Goal: Transaction & Acquisition: Purchase product/service

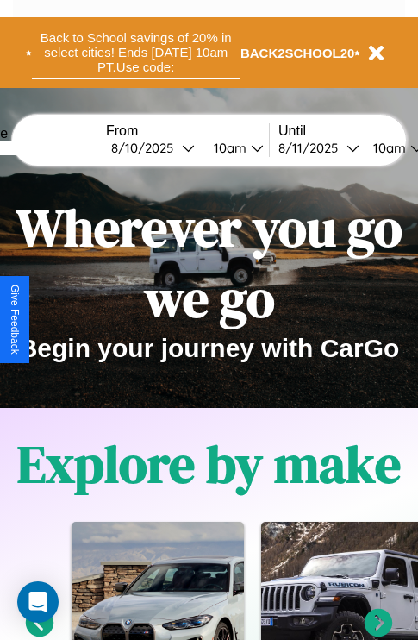
click at [135, 53] on button "Back to School savings of 20% in select cities! Ends [DATE] 10am PT. Use code:" at bounding box center [136, 52] width 209 height 53
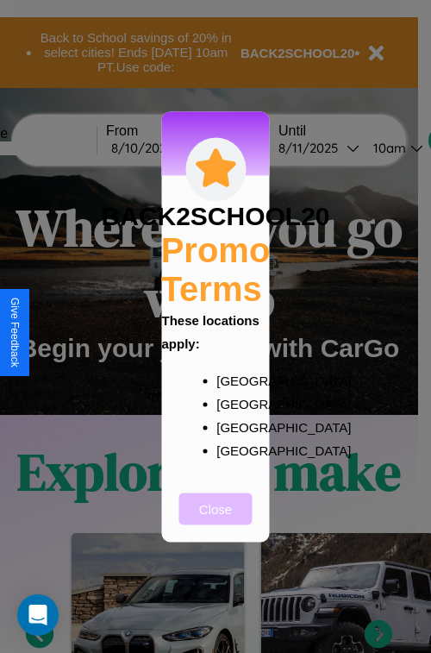
click at [216, 520] on button "Close" at bounding box center [215, 508] width 73 height 32
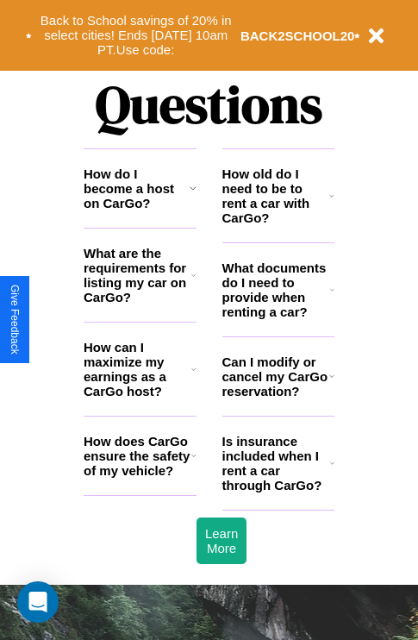
scroll to position [2090, 0]
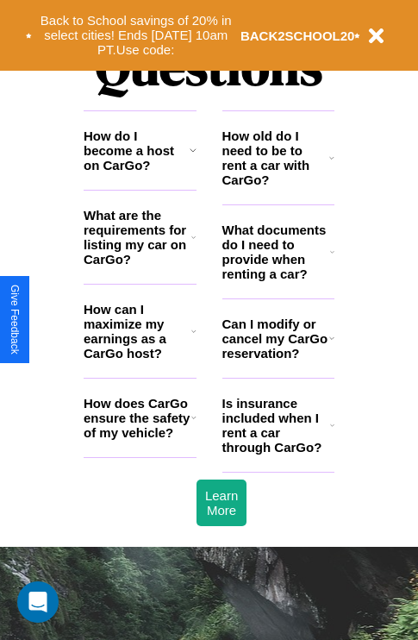
click at [278, 185] on h3 "How old do I need to be to rent a car with CarGo?" at bounding box center [277, 157] width 108 height 59
click at [278, 360] on h3 "Can I modify or cancel my CarGo reservation?" at bounding box center [276, 339] width 107 height 44
click at [193, 424] on icon at bounding box center [193, 418] width 5 height 14
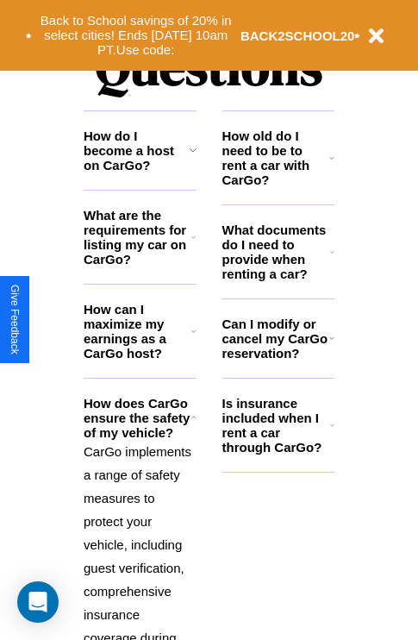
click at [332, 432] on icon at bounding box center [332, 425] width 4 height 14
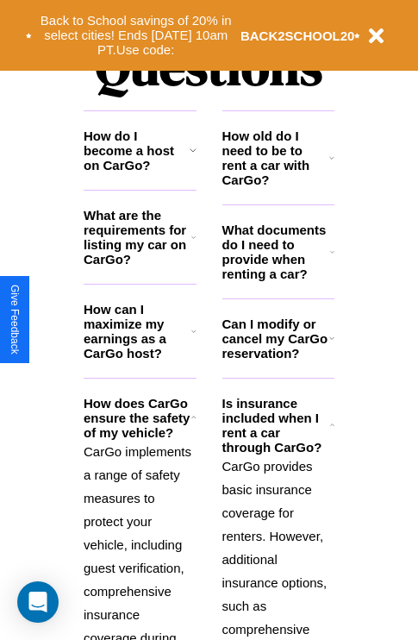
click at [192, 157] on icon at bounding box center [193, 150] width 7 height 14
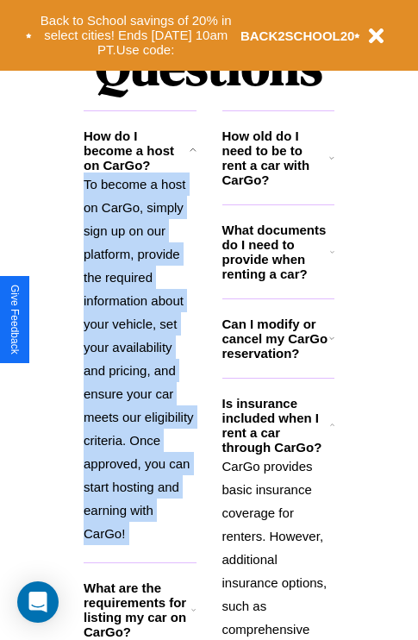
click at [192, 157] on icon at bounding box center [193, 150] width 7 height 14
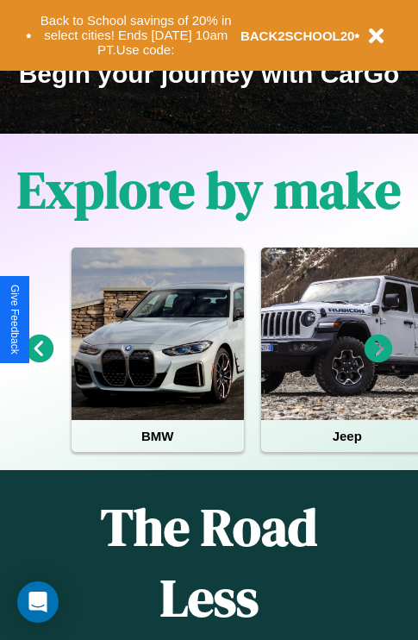
scroll to position [266, 0]
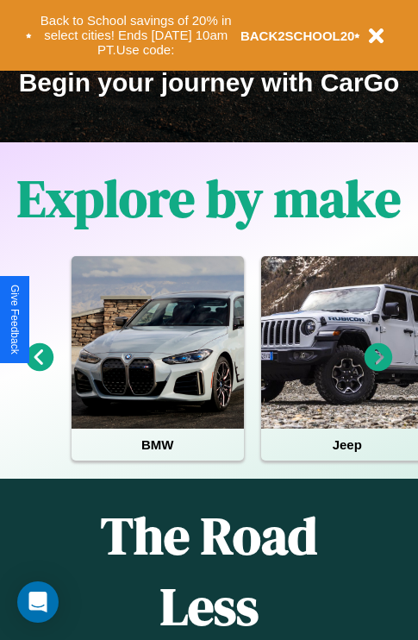
click at [379, 369] on icon at bounding box center [379, 357] width 28 height 28
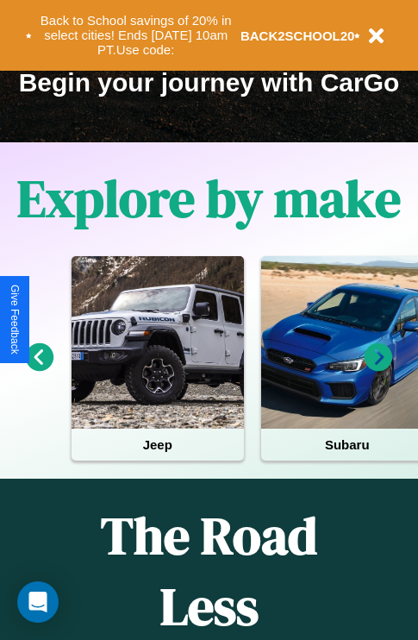
click at [379, 369] on icon at bounding box center [379, 357] width 28 height 28
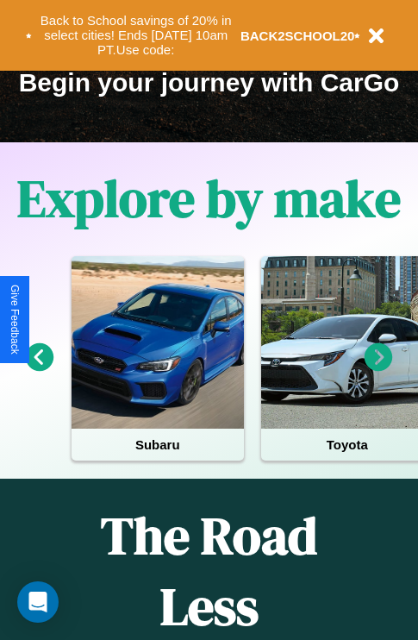
click at [379, 369] on icon at bounding box center [379, 357] width 28 height 28
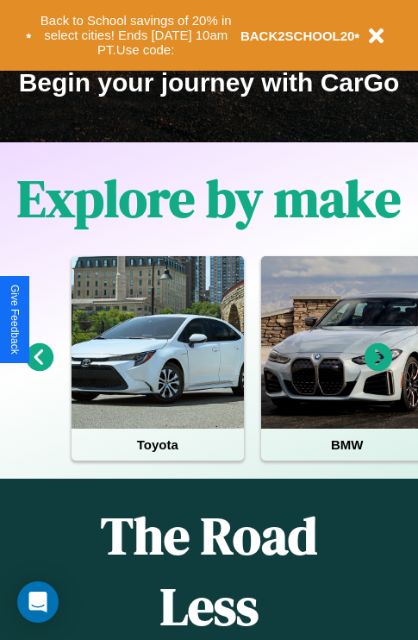
click at [39, 369] on icon at bounding box center [40, 357] width 28 height 28
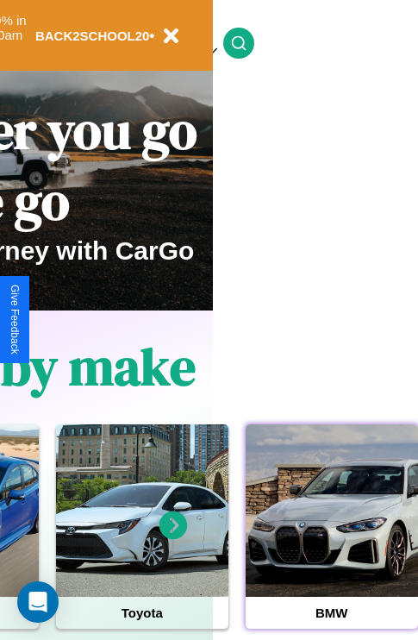
click at [331, 537] on div at bounding box center [332, 510] width 172 height 172
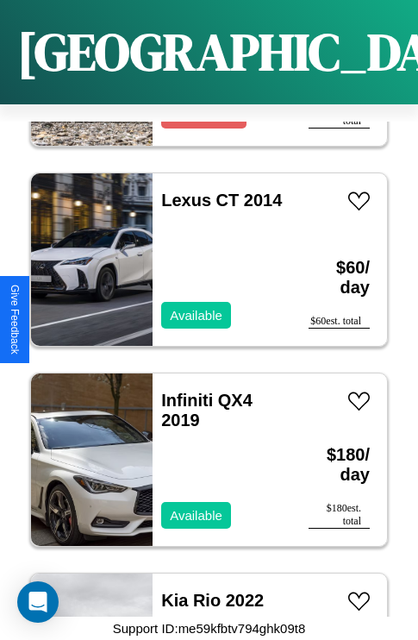
scroll to position [5867, 0]
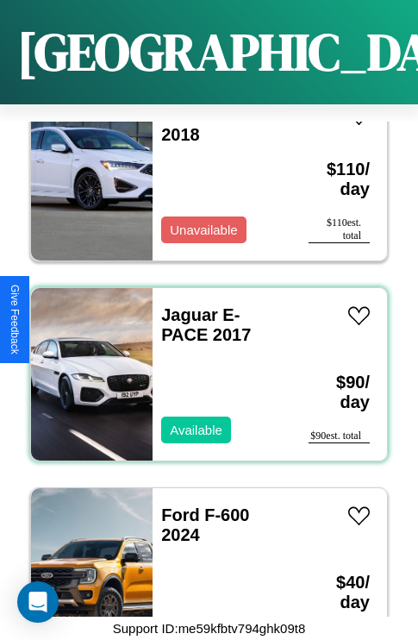
click at [203, 364] on div "Jaguar E-PACE 2017 Available" at bounding box center [222, 374] width 139 height 172
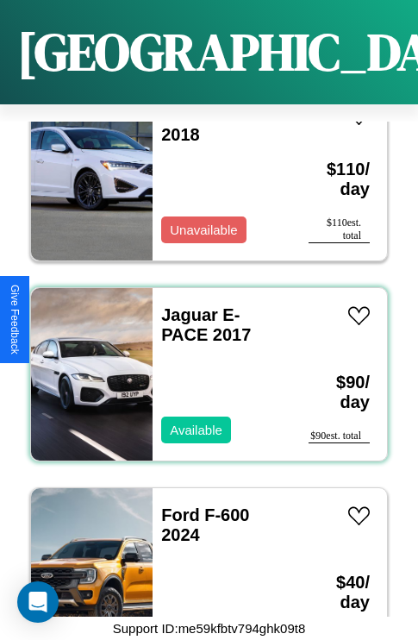
click at [203, 364] on div "Jaguar E-PACE 2017 Available" at bounding box center [222, 374] width 139 height 172
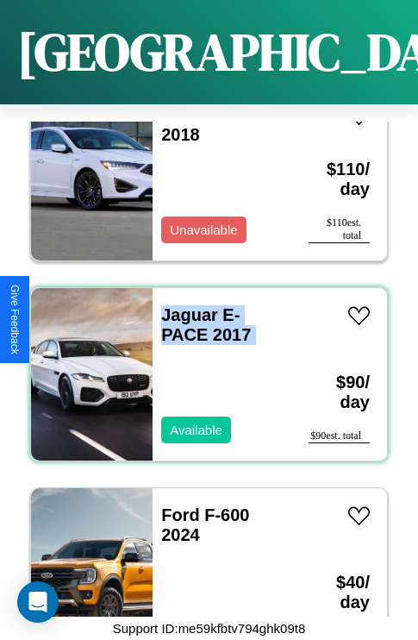
click at [203, 364] on div "Jaguar E-PACE 2017 Available" at bounding box center [222, 374] width 139 height 172
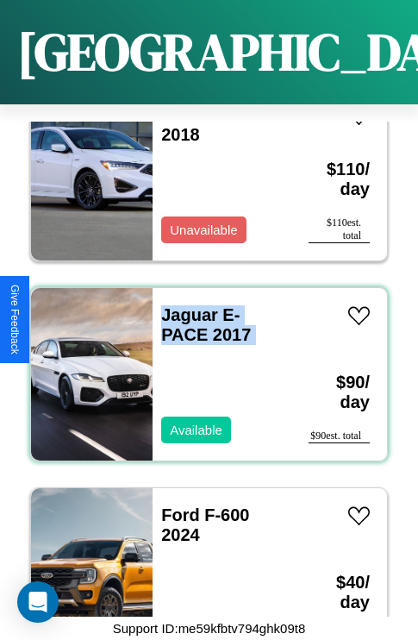
click at [203, 364] on div "Jaguar E-PACE 2017 Available" at bounding box center [222, 374] width 139 height 172
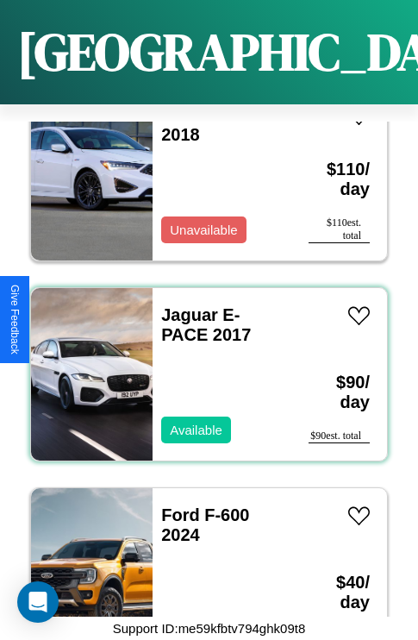
click at [203, 364] on div "Jaguar E-PACE 2017 Available" at bounding box center [222, 374] width 139 height 172
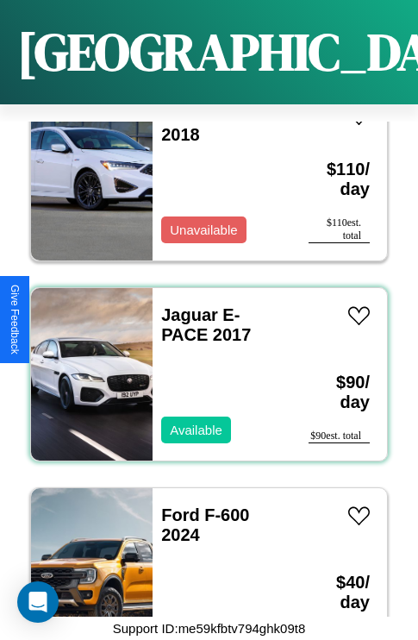
click at [203, 364] on div "Jaguar E-PACE 2017 Available" at bounding box center [222, 374] width 139 height 172
click at [185, 305] on link "Jaguar E-PACE 2017" at bounding box center [206, 324] width 90 height 39
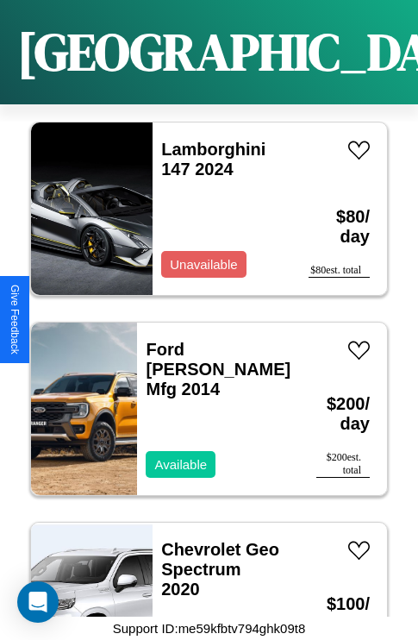
scroll to position [6667, 0]
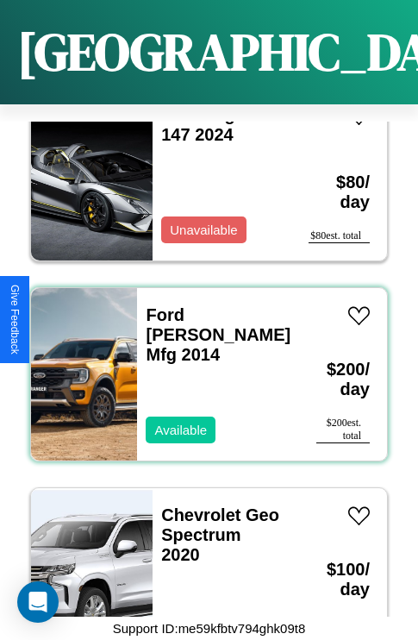
click at [203, 364] on div "Ford Swinford Mfg 2014 Available" at bounding box center [218, 374] width 162 height 172
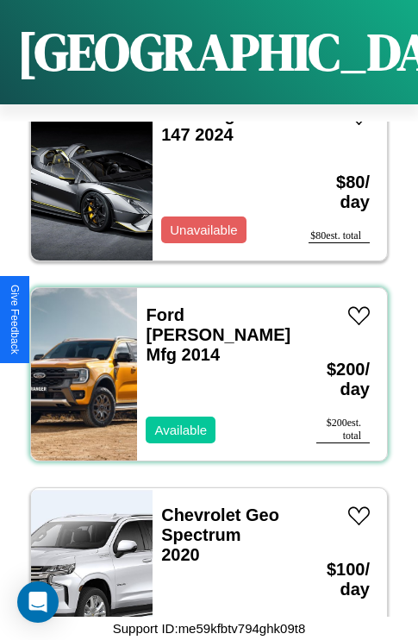
click at [203, 364] on div "Ford Swinford Mfg 2014 Available" at bounding box center [218, 374] width 162 height 172
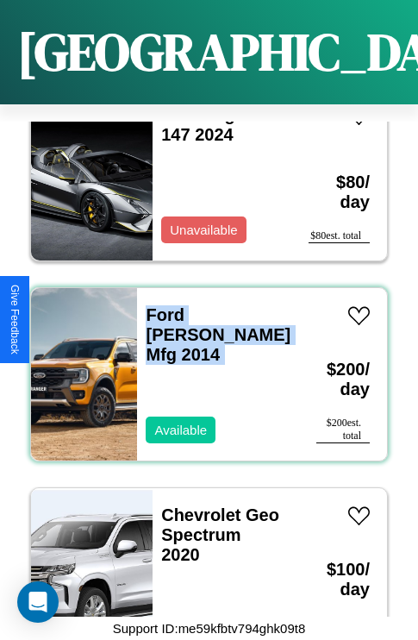
click at [203, 364] on div "Ford Swinford Mfg 2014 Available" at bounding box center [218, 374] width 162 height 172
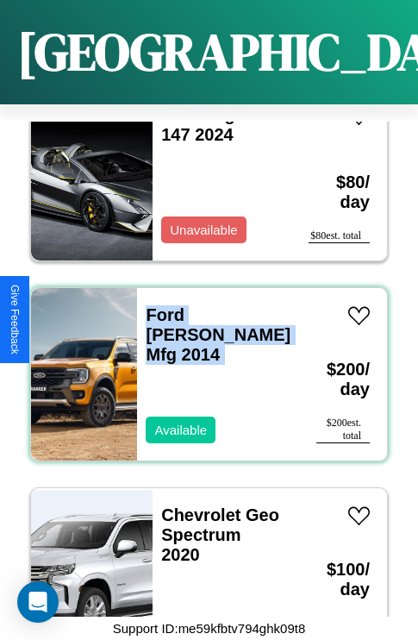
click at [203, 364] on div "Ford Swinford Mfg 2014 Available" at bounding box center [218, 374] width 162 height 172
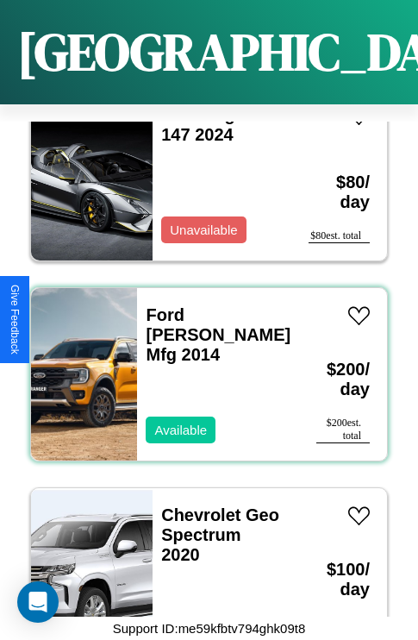
click at [203, 364] on div "Ford Swinford Mfg 2014 Available" at bounding box center [218, 374] width 162 height 172
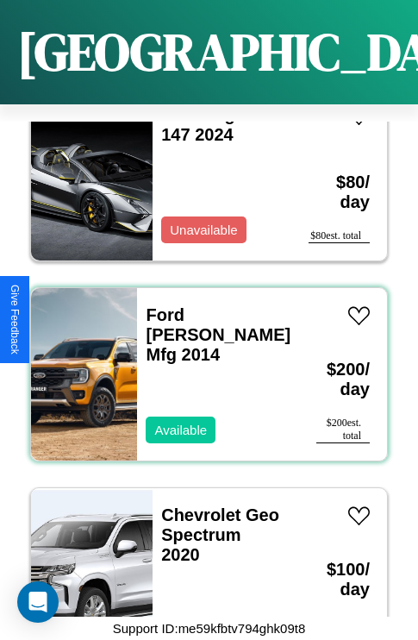
click at [203, 364] on div "Ford Swinford Mfg 2014 Available" at bounding box center [218, 374] width 162 height 172
click at [175, 305] on link "Ford Swinford Mfg 2014" at bounding box center [218, 334] width 145 height 59
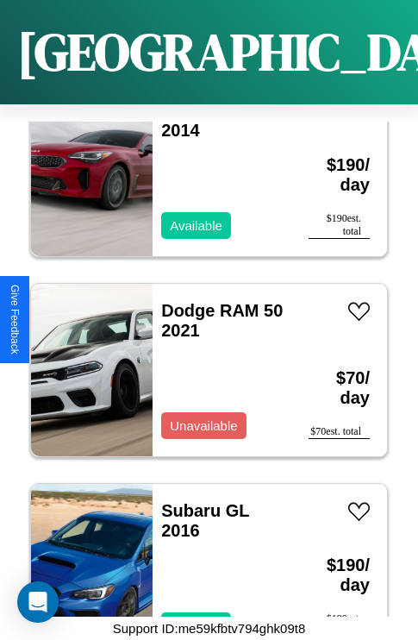
scroll to position [2666, 0]
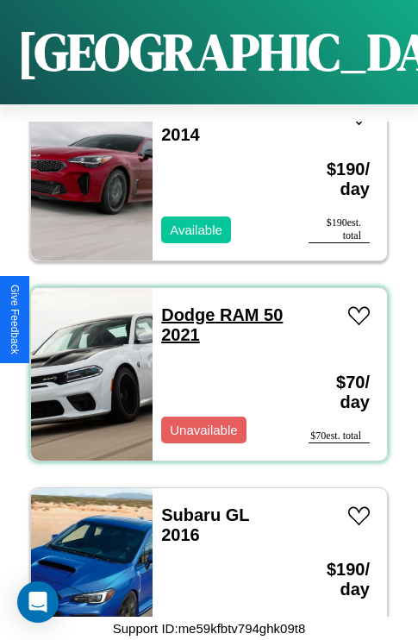
click at [183, 305] on link "Dodge RAM 50 2021" at bounding box center [222, 324] width 122 height 39
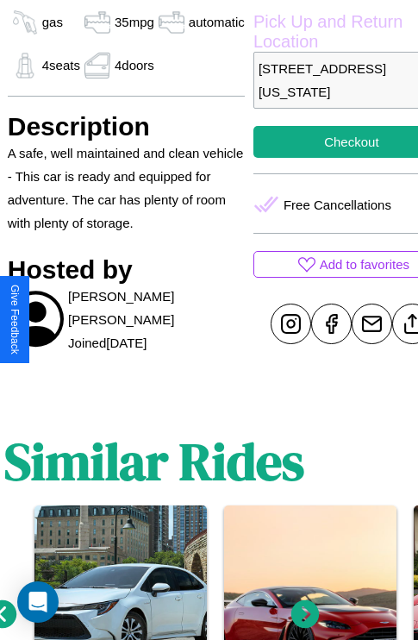
scroll to position [612, 55]
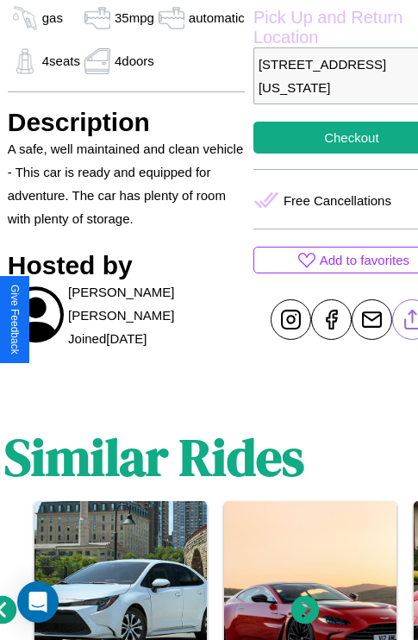
click at [412, 319] on line at bounding box center [412, 316] width 0 height 12
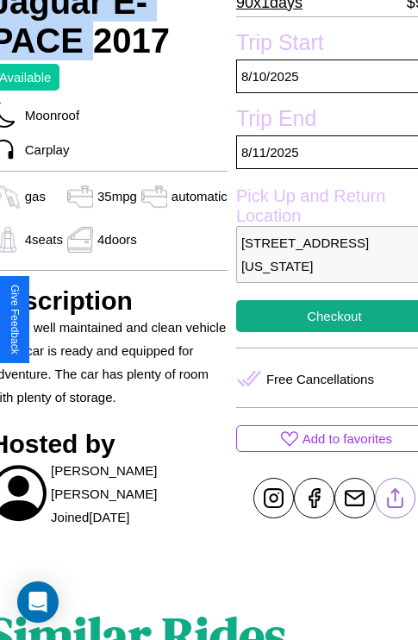
scroll to position [430, 72]
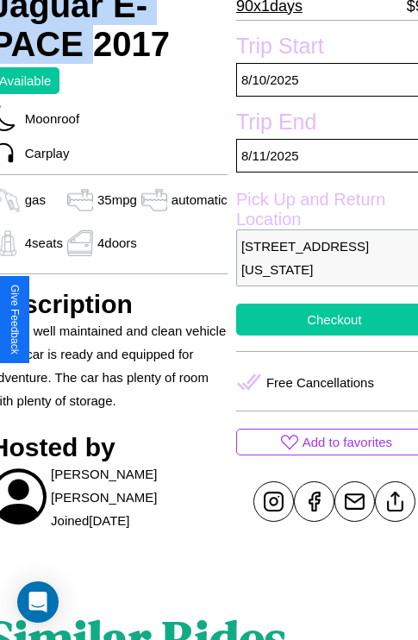
click at [320, 319] on button "Checkout" at bounding box center [334, 320] width 197 height 32
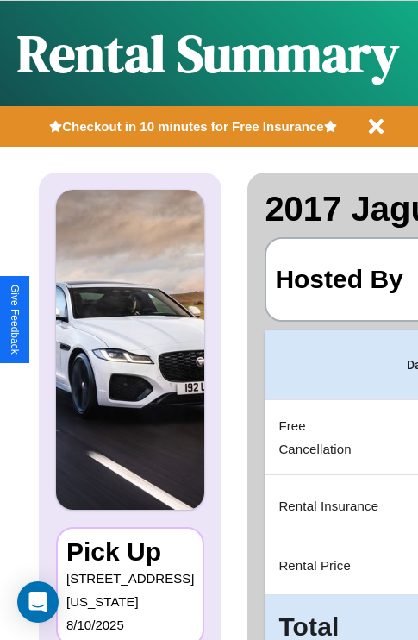
scroll to position [0, 326]
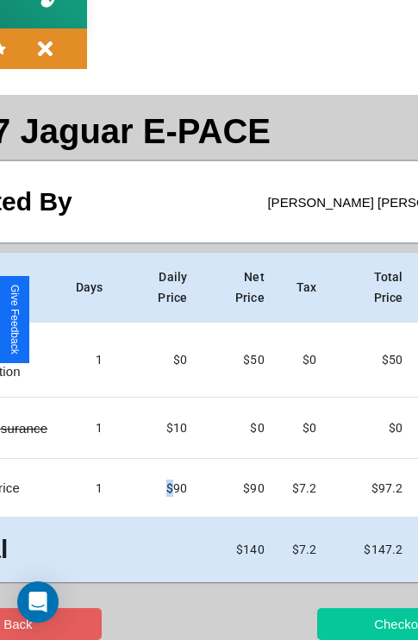
click at [334, 624] on button "Checkout" at bounding box center [401, 624] width 168 height 32
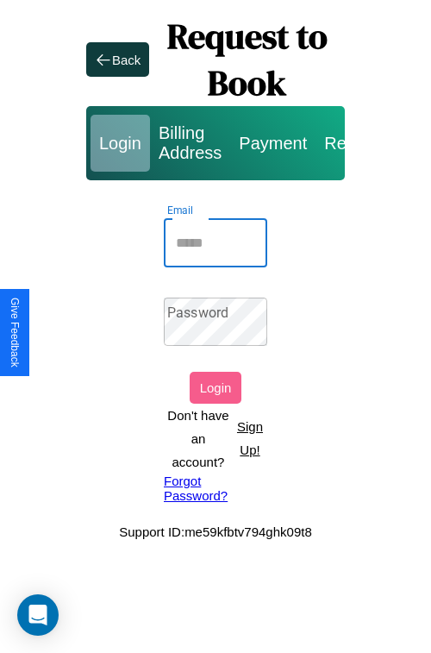
click at [216, 242] on input "Email" at bounding box center [215, 243] width 103 height 48
type input "**********"
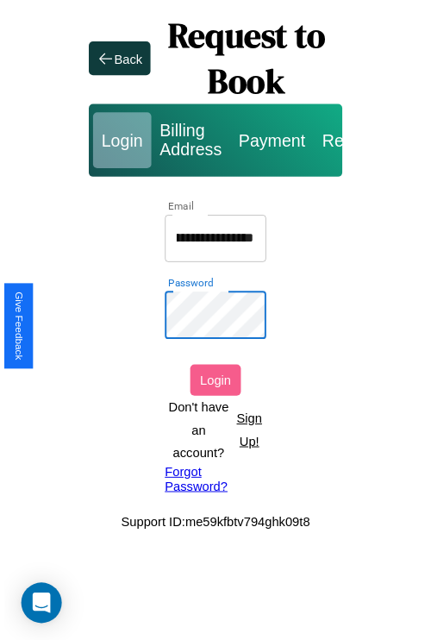
scroll to position [0, 0]
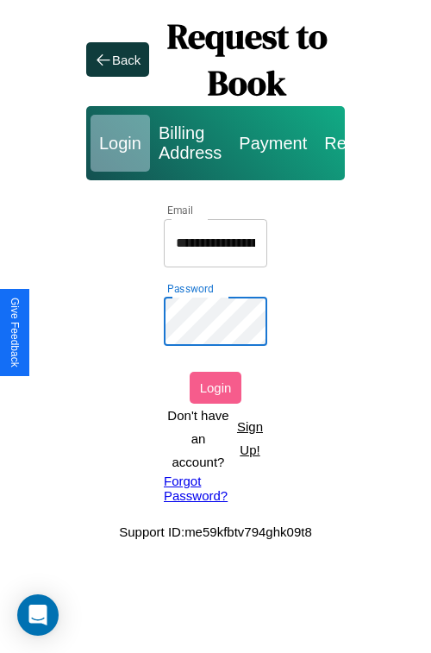
click at [216, 387] on button "Login" at bounding box center [216, 388] width 52 height 32
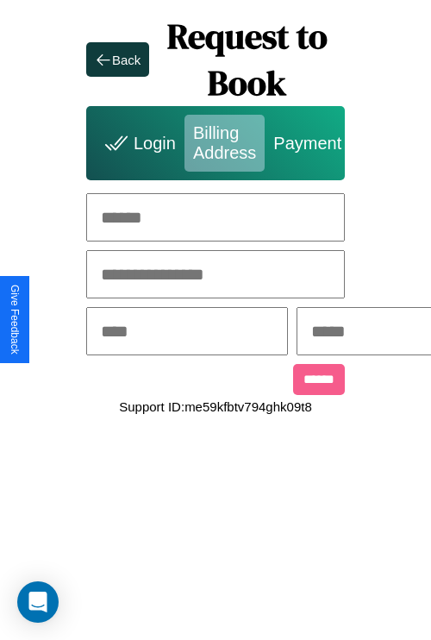
click at [216, 217] on input "text" at bounding box center [215, 217] width 259 height 48
type input "**********"
click at [215, 333] on input "text" at bounding box center [187, 331] width 202 height 48
type input "********"
click at [392, 333] on input "text" at bounding box center [398, 331] width 202 height 48
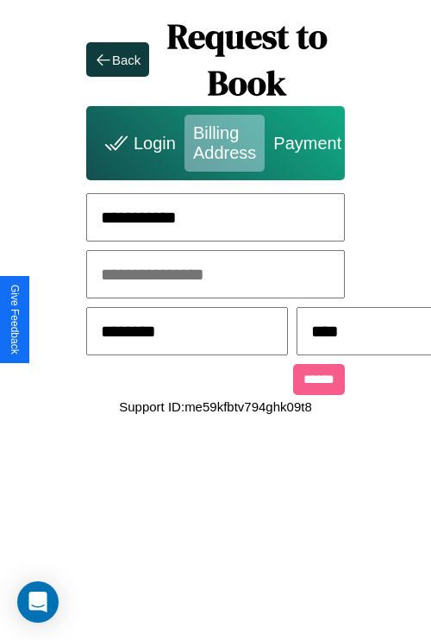
scroll to position [0, 446]
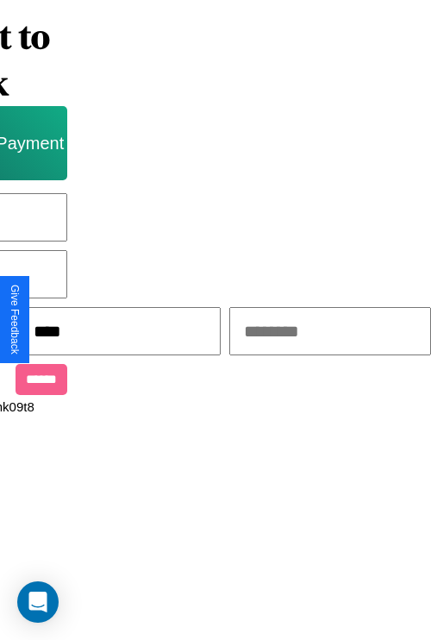
type input "****"
click at [302, 333] on input "text" at bounding box center [330, 331] width 202 height 48
type input "*****"
click at [26, 382] on input "******" at bounding box center [42, 379] width 52 height 31
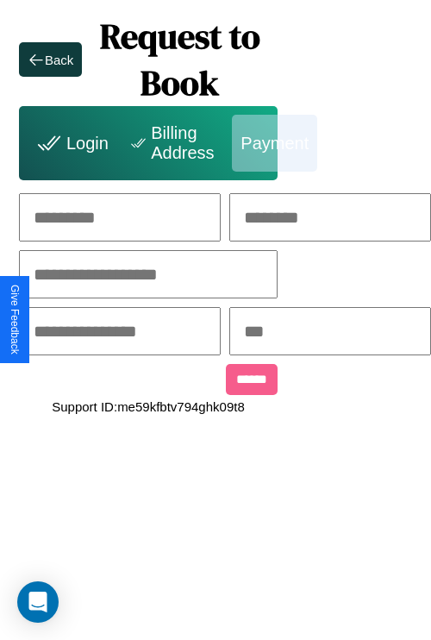
scroll to position [0, 179]
click at [82, 217] on input "text" at bounding box center [120, 217] width 202 height 48
type input "******"
click at [337, 217] on input "text" at bounding box center [330, 217] width 202 height 48
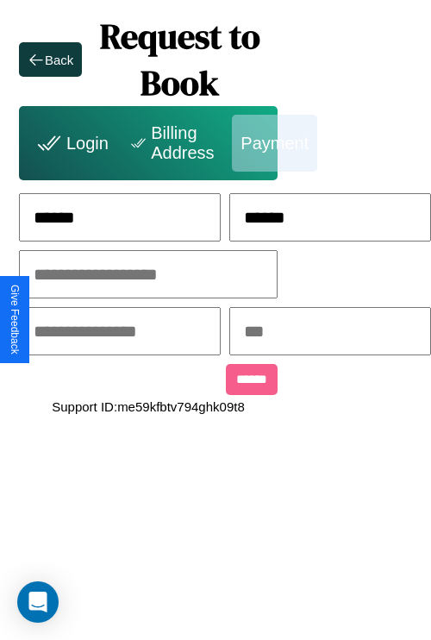
type input "******"
click at [117, 275] on input "text" at bounding box center [148, 274] width 259 height 48
type input "**********"
click at [117, 333] on input "text" at bounding box center [120, 331] width 202 height 48
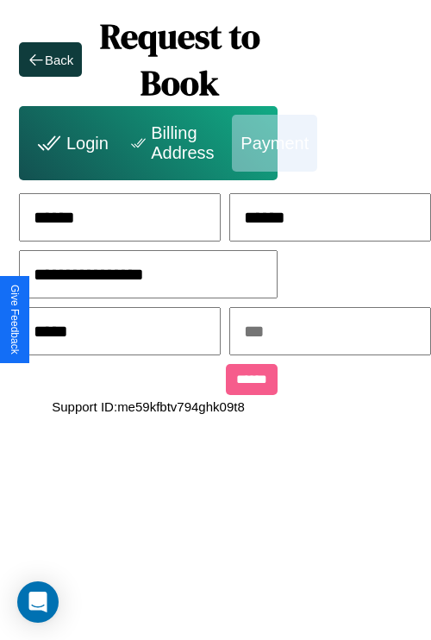
type input "*****"
click at [337, 333] on input "text" at bounding box center [330, 331] width 202 height 48
type input "***"
click at [226, 382] on input "******" at bounding box center [252, 379] width 52 height 31
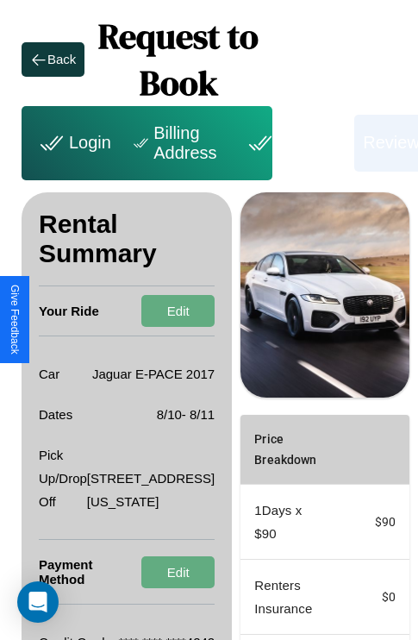
scroll to position [306, 62]
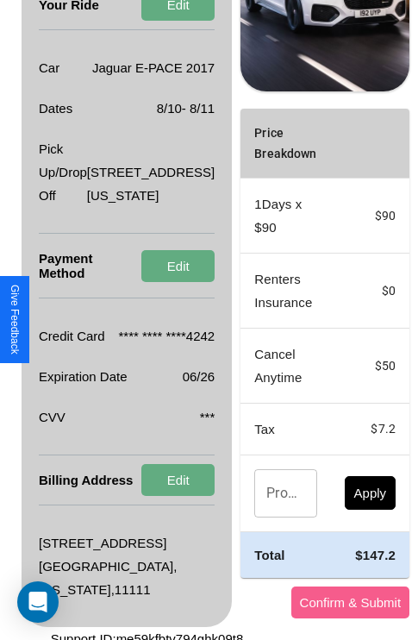
click at [254, 517] on input "Promo Code" at bounding box center [275, 493] width 43 height 48
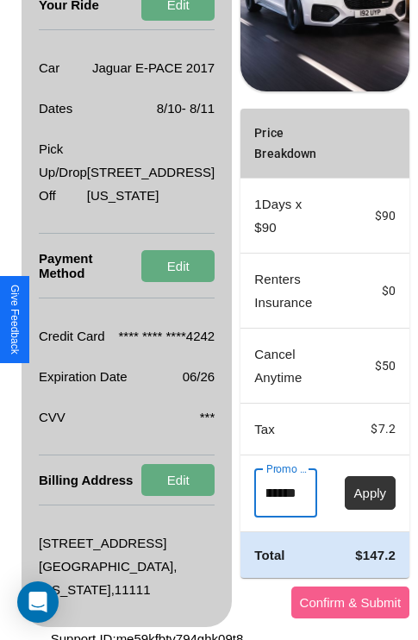
type input "**********"
click at [345, 510] on button "Apply" at bounding box center [371, 493] width 52 height 34
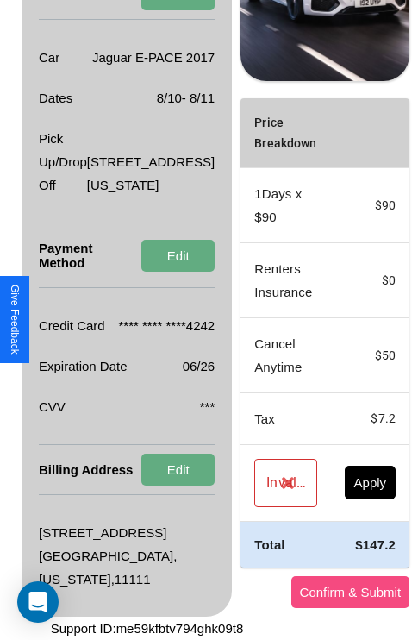
click at [300, 592] on button "Confirm & Submit" at bounding box center [350, 592] width 119 height 32
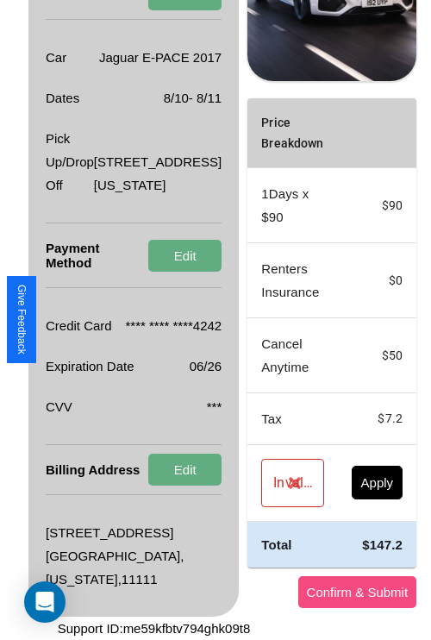
scroll to position [0, 62]
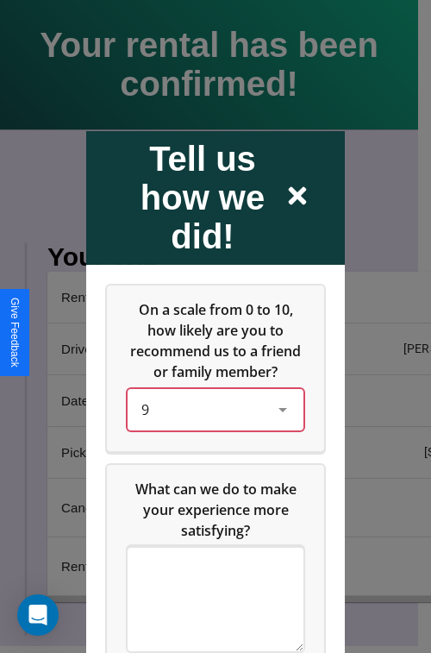
click at [210, 419] on div "9" at bounding box center [201, 408] width 121 height 21
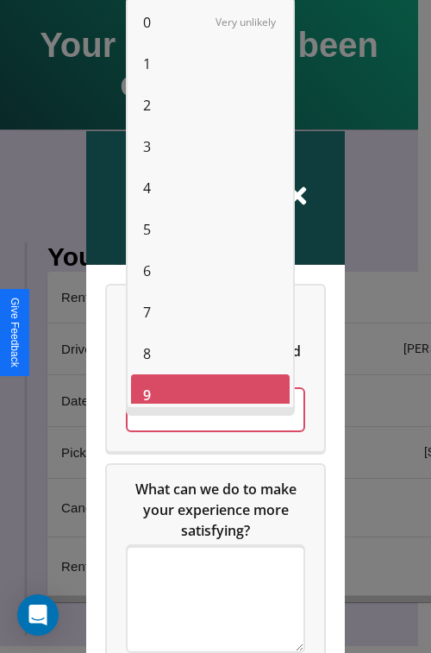
scroll to position [12, 0]
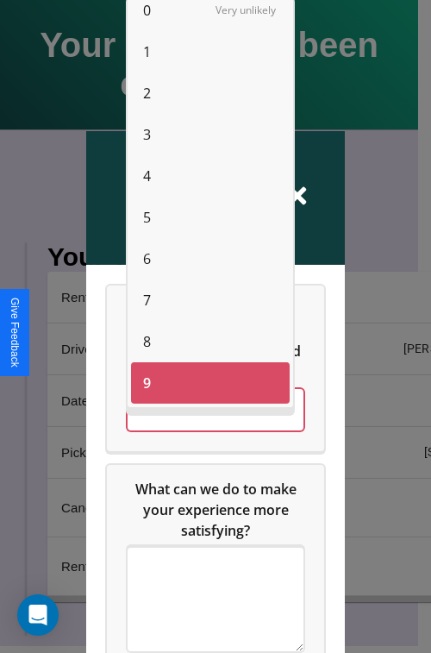
click at [147, 342] on span "8" at bounding box center [147, 341] width 8 height 21
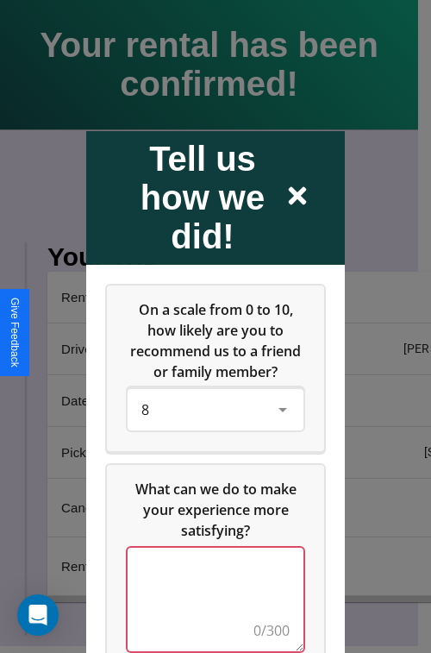
click at [210, 610] on textarea at bounding box center [216, 598] width 176 height 103
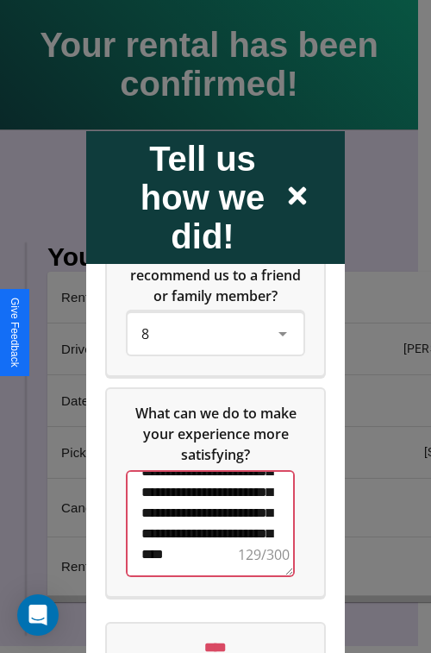
scroll to position [133, 0]
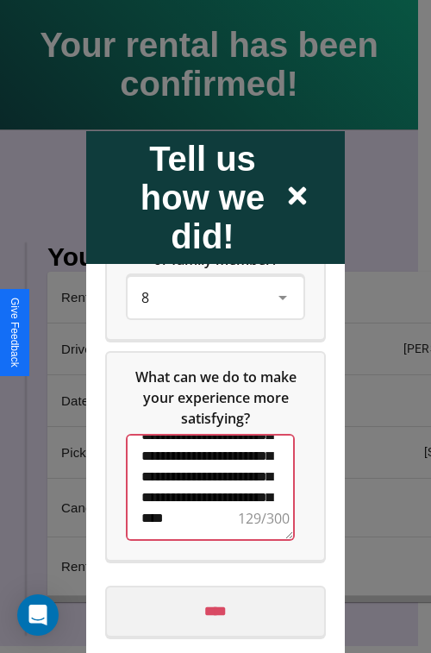
type textarea "**********"
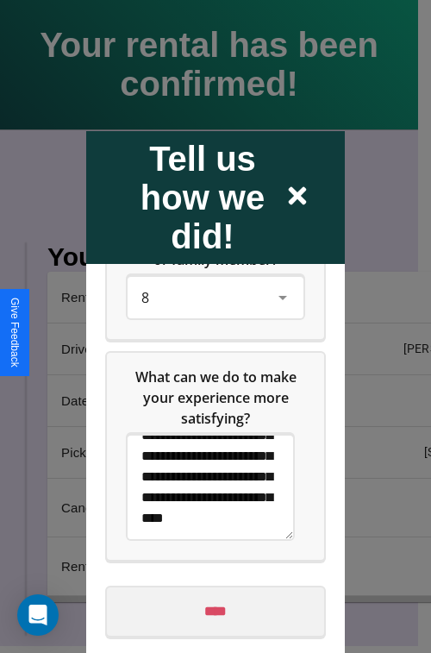
click at [210, 611] on input "****" at bounding box center [215, 610] width 217 height 48
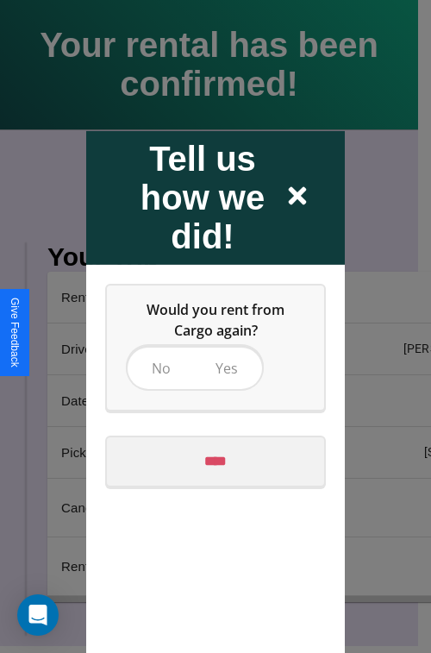
scroll to position [0, 0]
click at [226, 367] on span "Yes" at bounding box center [227, 367] width 22 height 19
click at [216, 461] on input "****" at bounding box center [215, 460] width 217 height 48
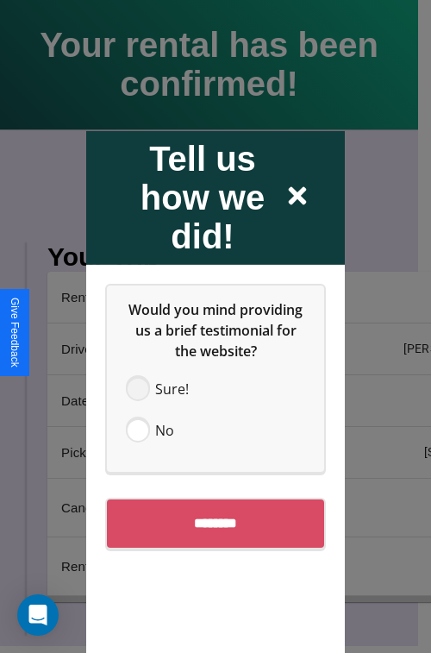
click at [138, 388] on span at bounding box center [138, 388] width 21 height 21
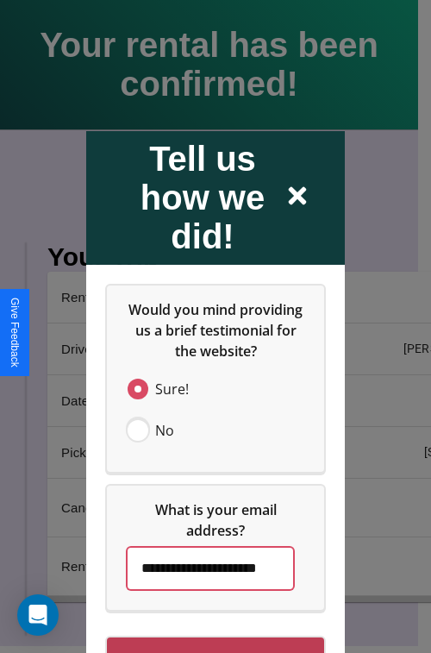
scroll to position [50, 0]
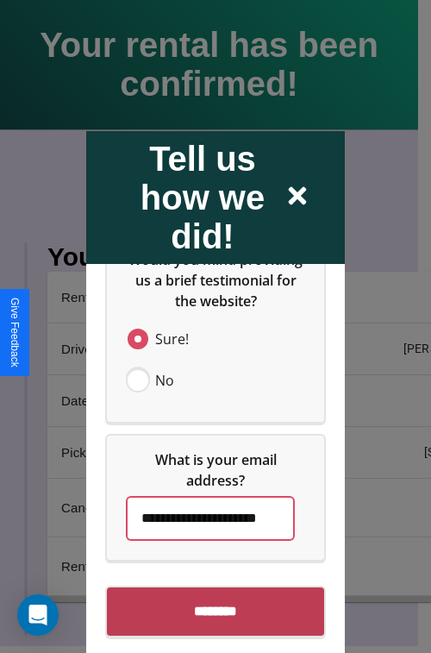
type input "**********"
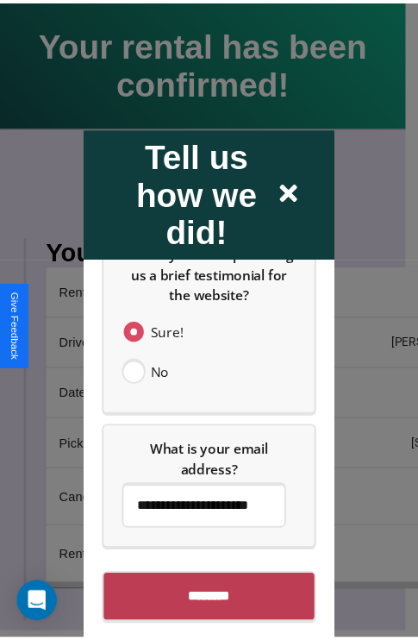
scroll to position [0, 0]
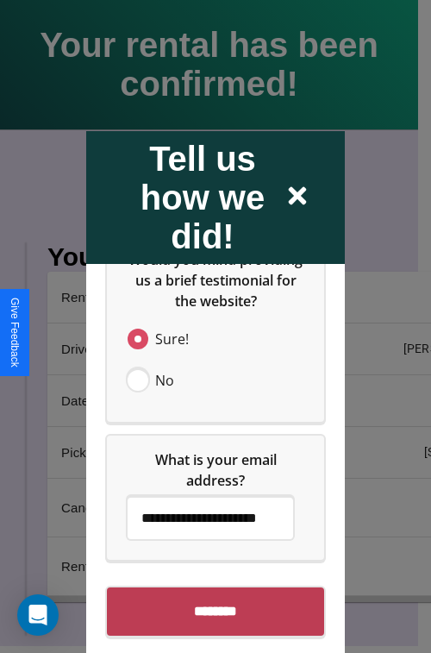
click at [210, 630] on input "********" at bounding box center [215, 610] width 217 height 48
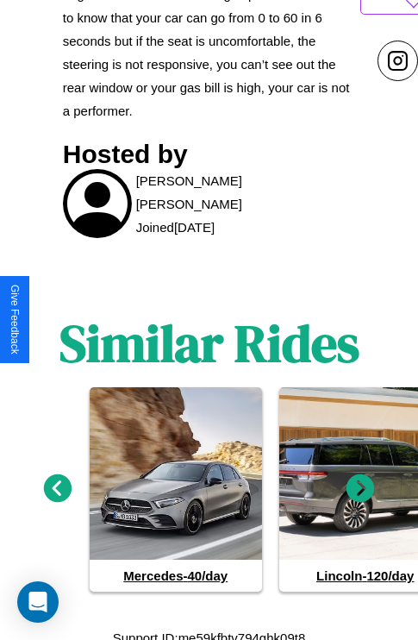
scroll to position [971, 0]
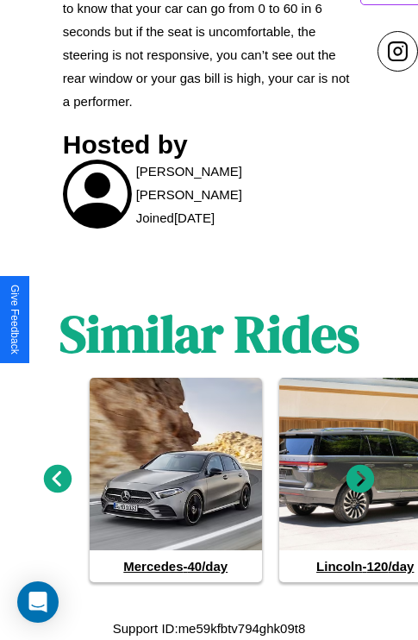
click at [360, 480] on icon at bounding box center [361, 479] width 28 height 28
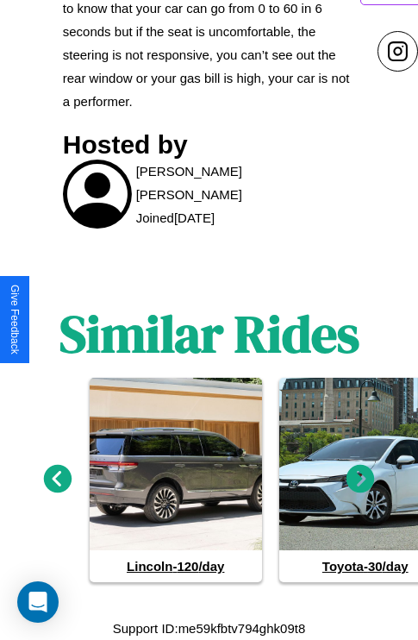
click at [360, 480] on icon at bounding box center [361, 479] width 28 height 28
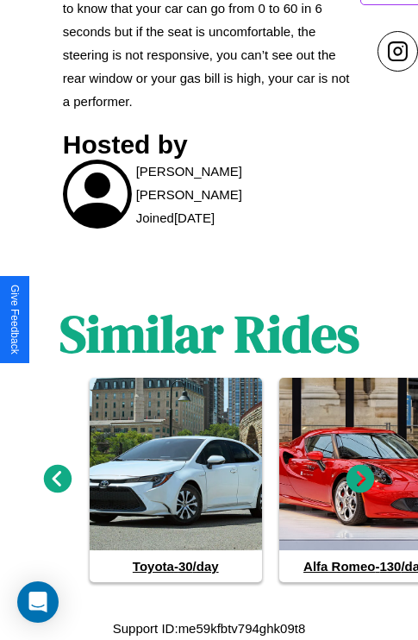
click at [360, 480] on icon at bounding box center [361, 479] width 28 height 28
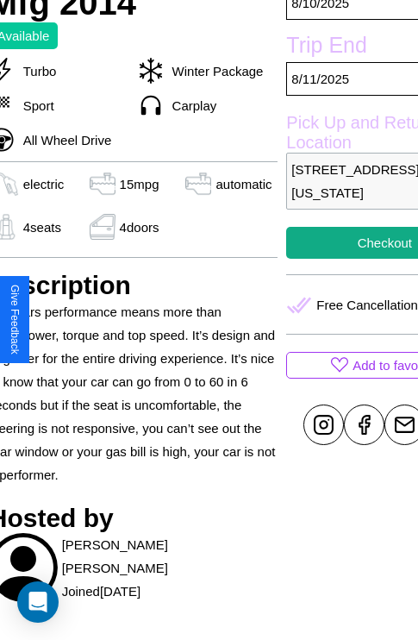
scroll to position [452, 83]
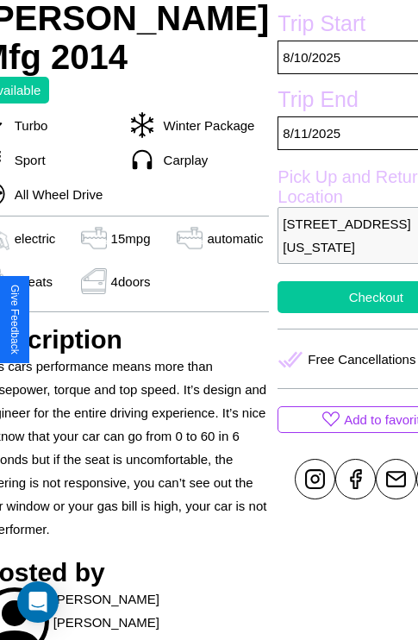
click at [319, 313] on button "Checkout" at bounding box center [376, 297] width 197 height 32
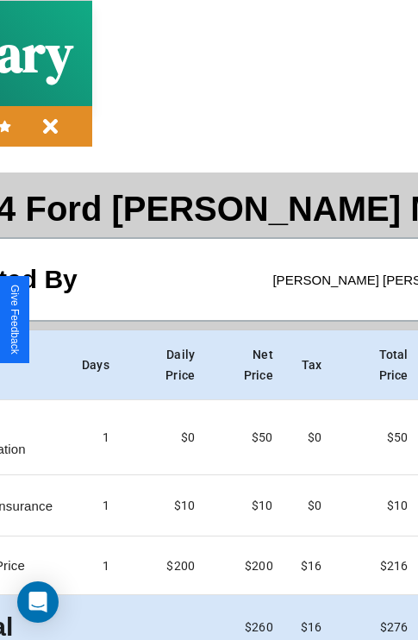
scroll to position [78, 197]
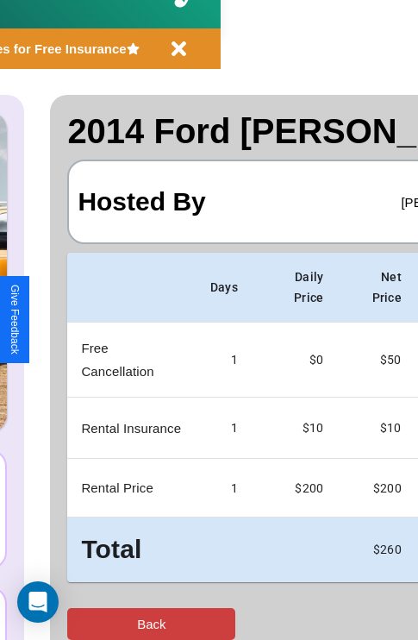
click at [84, 624] on button "Back" at bounding box center [151, 624] width 168 height 32
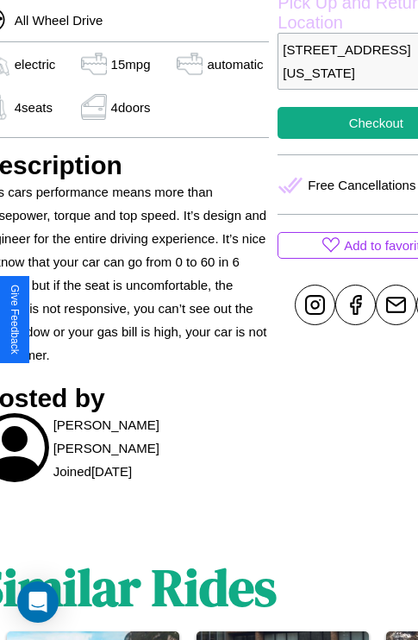
scroll to position [634, 83]
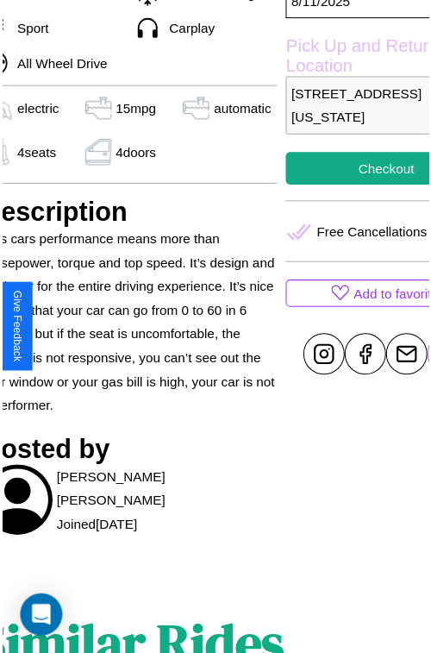
scroll to position [574, 83]
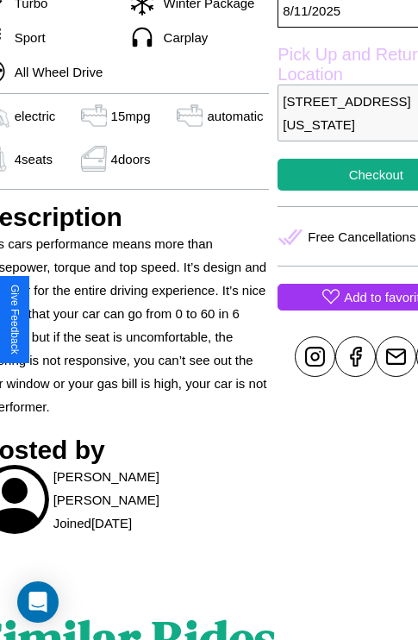
click at [344, 309] on p "Add to favorites" at bounding box center [389, 296] width 90 height 23
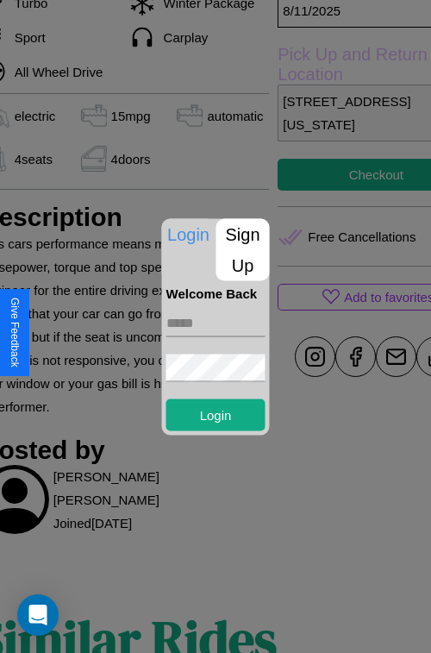
click at [242, 249] on p "Sign Up" at bounding box center [242, 249] width 53 height 62
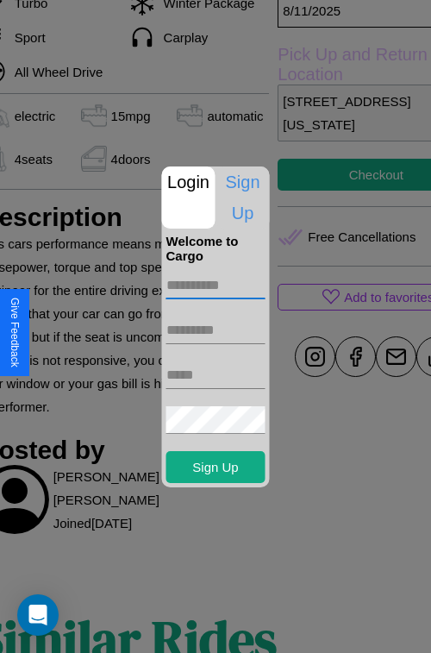
click at [216, 285] on input "text" at bounding box center [215, 286] width 99 height 28
type input "*********"
click at [216, 329] on input "text" at bounding box center [215, 331] width 99 height 28
type input "****"
click at [216, 374] on input "text" at bounding box center [215, 375] width 99 height 28
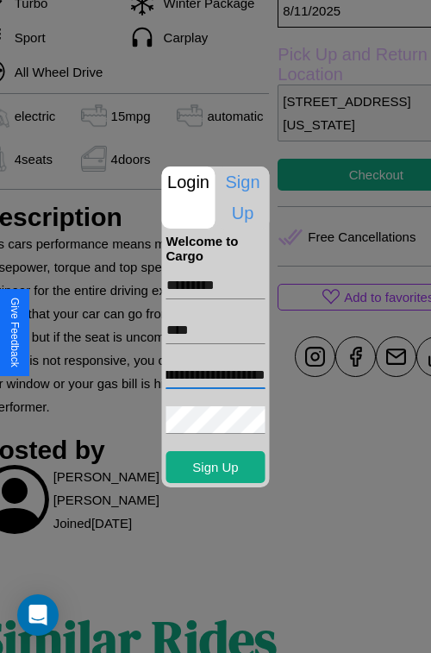
scroll to position [0, 70]
type input "**********"
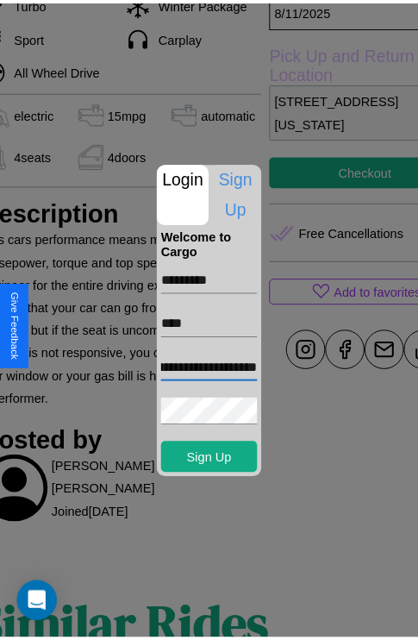
scroll to position [0, 0]
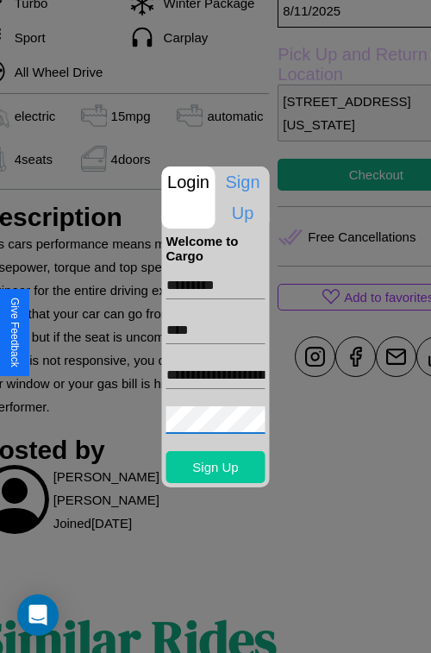
click at [216, 467] on button "Sign Up" at bounding box center [215, 467] width 99 height 32
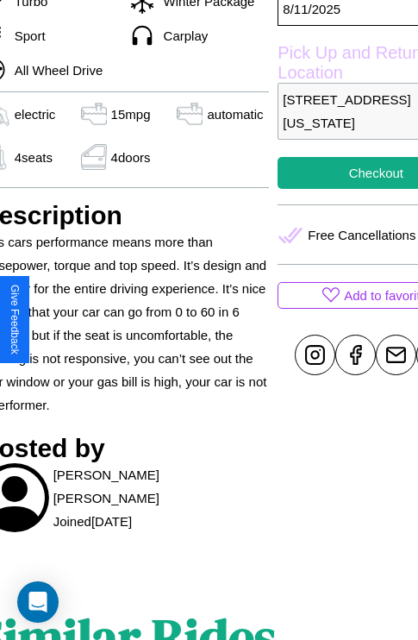
scroll to position [574, 83]
